Goal: Task Accomplishment & Management: Complete application form

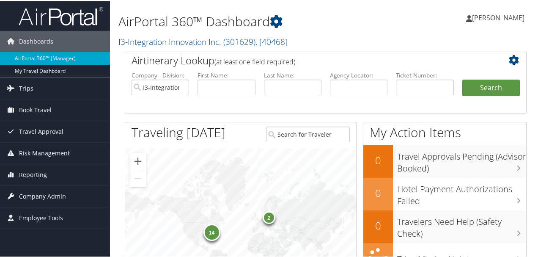
click at [48, 197] on span "Company Admin" at bounding box center [42, 195] width 47 height 21
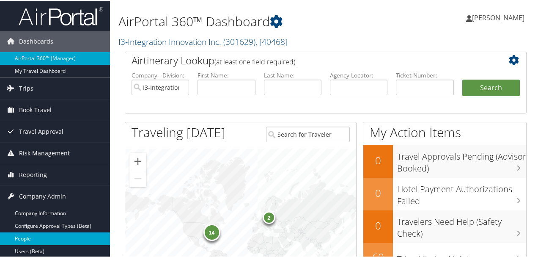
scroll to position [56, 0]
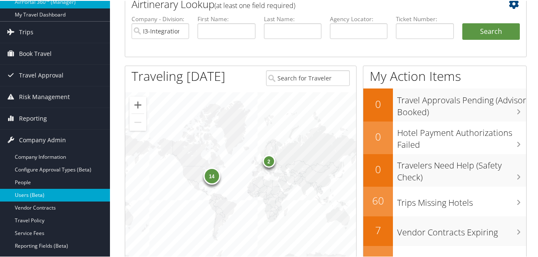
click at [45, 194] on link "Users (Beta)" at bounding box center [55, 194] width 110 height 13
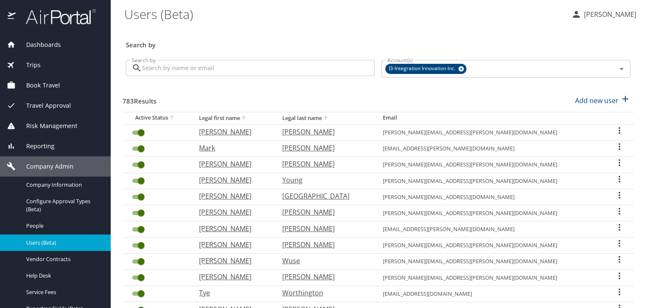
click at [259, 71] on input "Search by" at bounding box center [258, 68] width 233 height 16
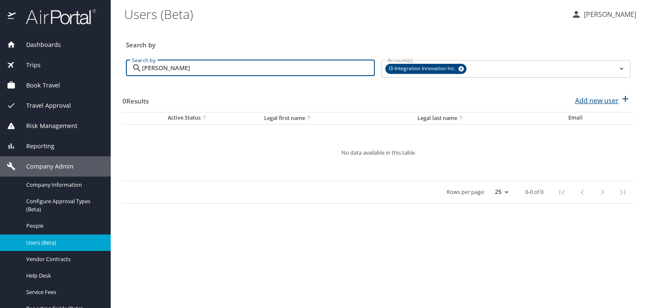
type input "patel"
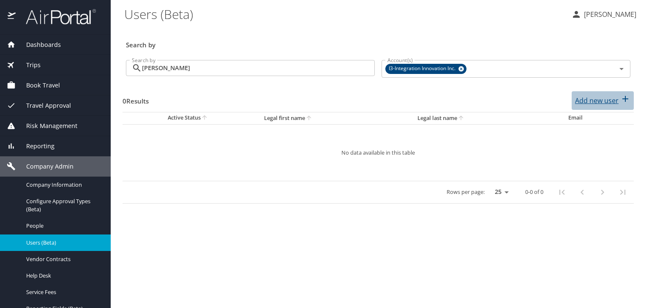
click at [602, 98] on p "Add new user" at bounding box center [597, 101] width 44 height 10
select select "US"
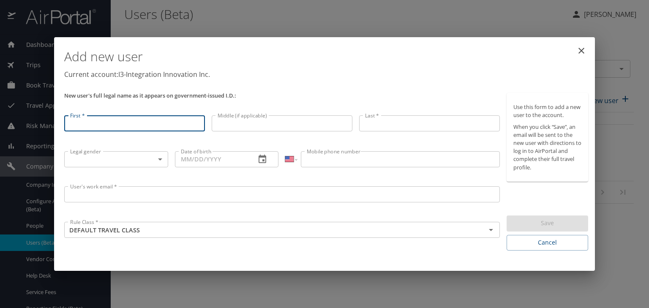
click at [118, 123] on input "First *" at bounding box center [134, 123] width 141 height 16
type input "Manish"
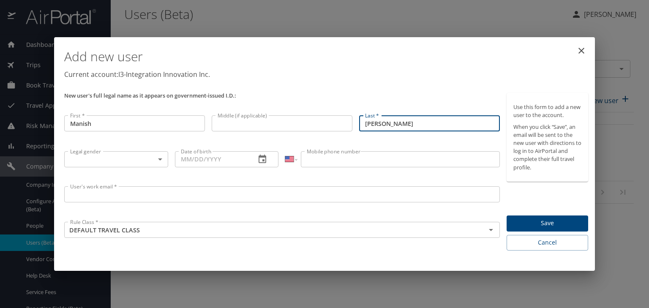
type input "Patel"
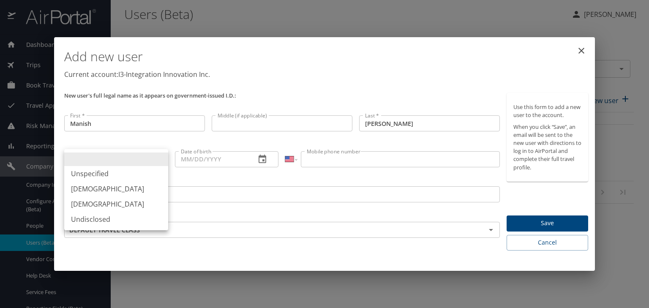
click at [157, 160] on body "Dashboards AirPortal 360™ Manager My Travel Dashboard Trips Airtinerary® Lookup…" at bounding box center [324, 154] width 649 height 308
click at [120, 187] on li "Male" at bounding box center [116, 188] width 104 height 15
type input "Male"
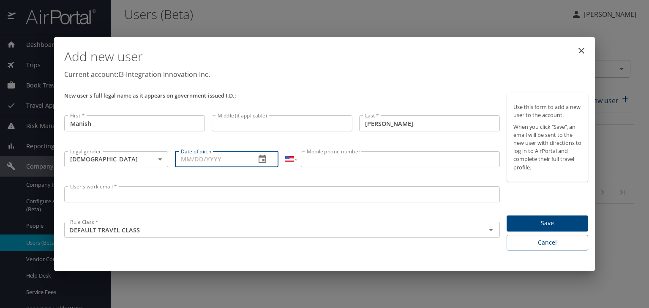
click at [181, 159] on input "Date of birth" at bounding box center [212, 159] width 74 height 16
type input "07/21/1966"
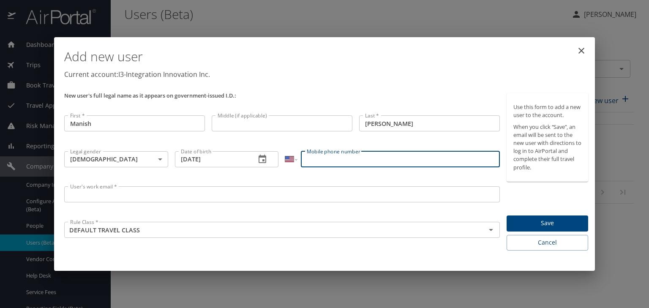
click at [323, 160] on input "Mobile phone number" at bounding box center [400, 159] width 199 height 16
type input "(256) 426-0851"
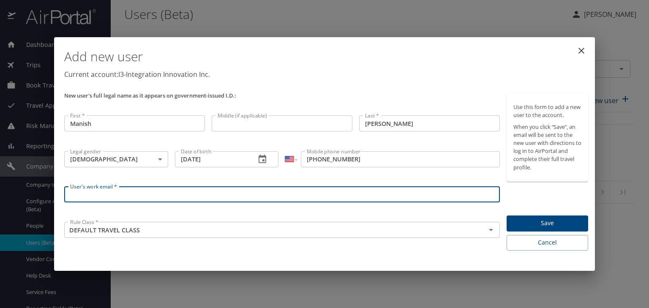
click at [186, 198] on input "User's work email *" at bounding box center [282, 194] width 436 height 16
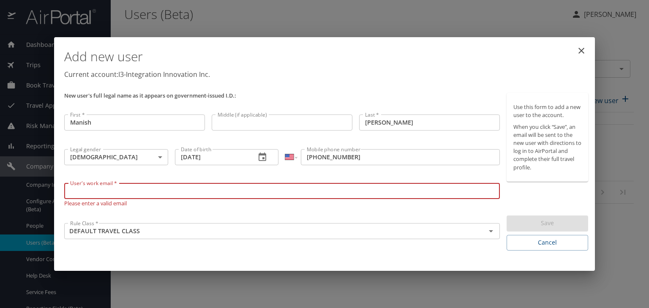
paste input "manish.patel@i3-corps.com"
type input "manish.patel@i3-corps.com"
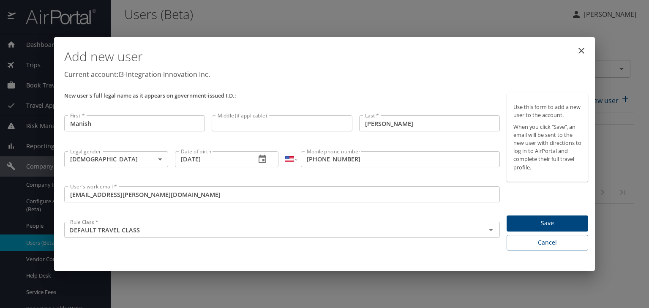
click at [520, 191] on div "Use this form to add a new user to the account. When you click “Save”, an email…" at bounding box center [548, 172] width 82 height 158
click at [538, 218] on span "Save" at bounding box center [548, 223] width 68 height 11
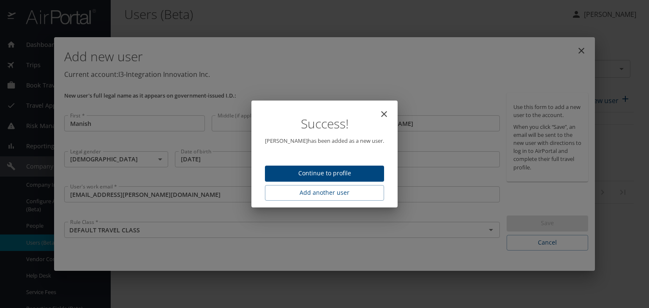
click at [583, 48] on div "Success! Manish Patel has been added as a new user. Continue to profile Add ano…" at bounding box center [324, 154] width 649 height 308
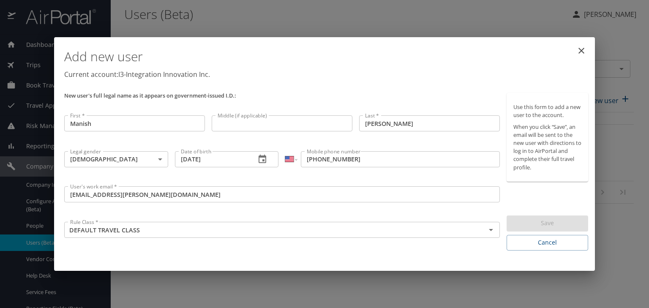
click at [583, 51] on icon "close" at bounding box center [582, 51] width 10 height 10
type input "[DATE]"
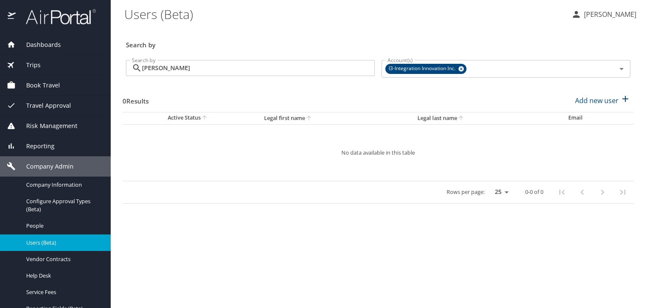
click at [46, 239] on span "Users (Beta)" at bounding box center [63, 243] width 74 height 8
click at [501, 45] on h3 "Search by" at bounding box center [378, 42] width 505 height 15
click at [193, 143] on td "No data available in this table" at bounding box center [378, 152] width 511 height 57
click at [113, 221] on main "Users (Beta) Lori Allen Search by Search by patel Search by Account(s) I3-Integ…" at bounding box center [380, 154] width 538 height 308
click at [162, 204] on div "Active Status Legal first name Legal last name Email No data available in this …" at bounding box center [378, 168] width 511 height 113
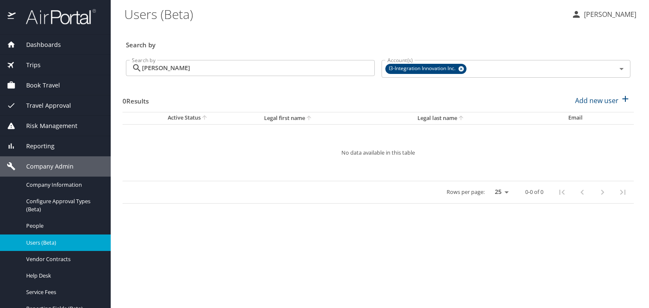
click at [188, 204] on div "Active Status Legal first name Legal last name Email No data available in this …" at bounding box center [378, 168] width 511 height 113
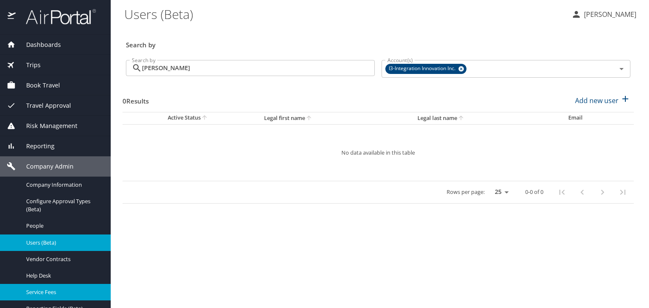
click at [0, 299] on link "Service Fees" at bounding box center [55, 292] width 111 height 16
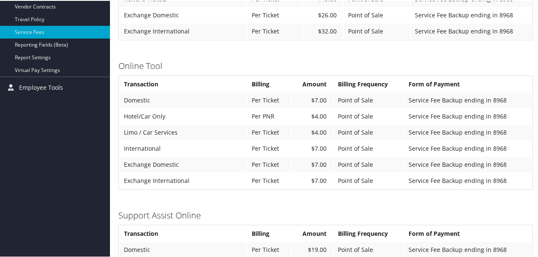
scroll to position [91, 0]
